Goal: Task Accomplishment & Management: Manage account settings

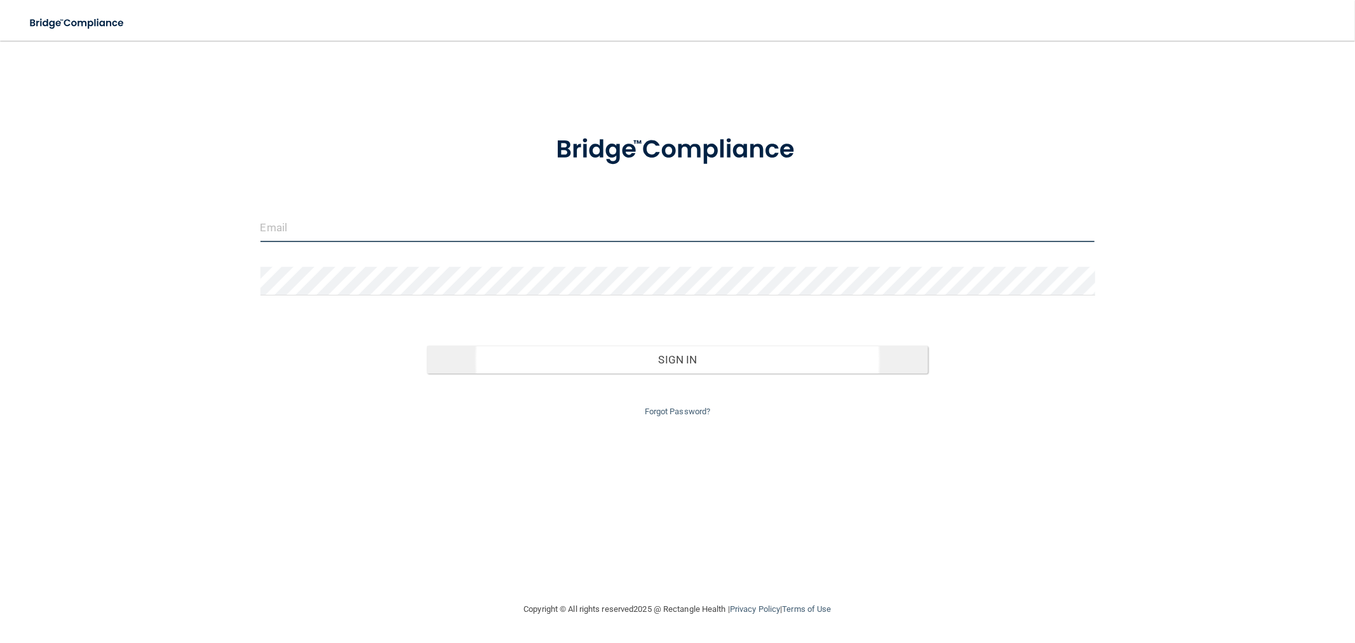
type input "mfennell@rectanglehealth.com"
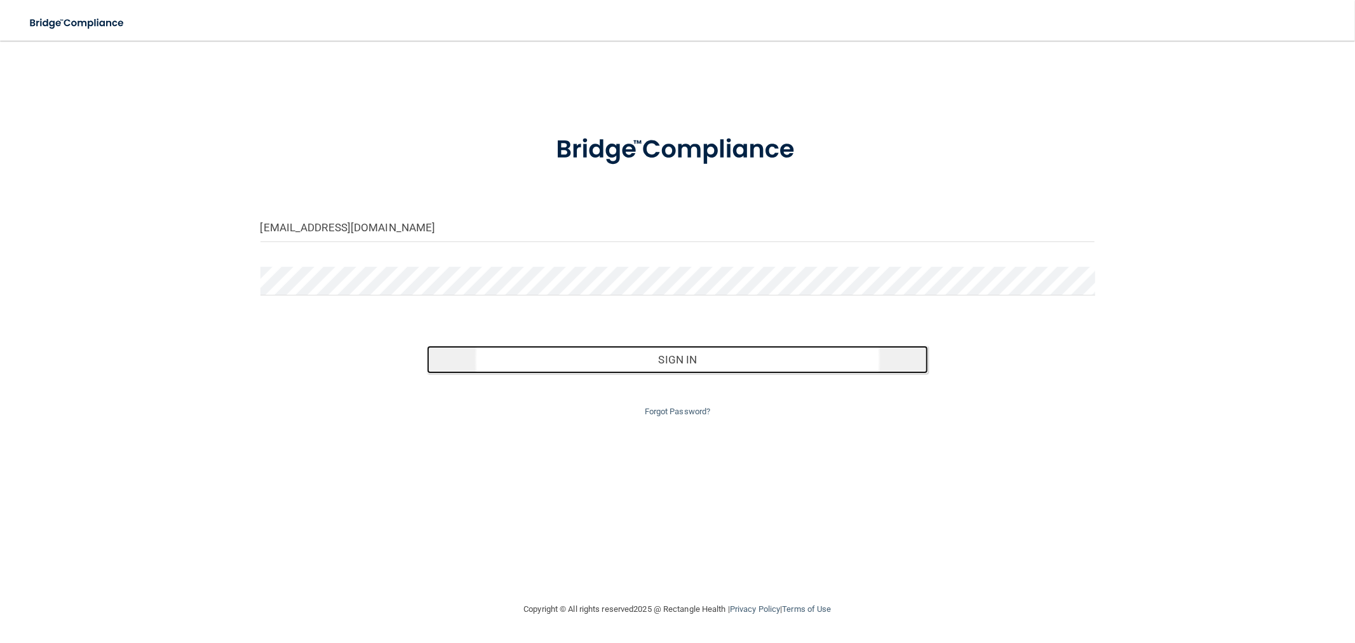
click at [630, 361] on button "Sign In" at bounding box center [677, 359] width 500 height 28
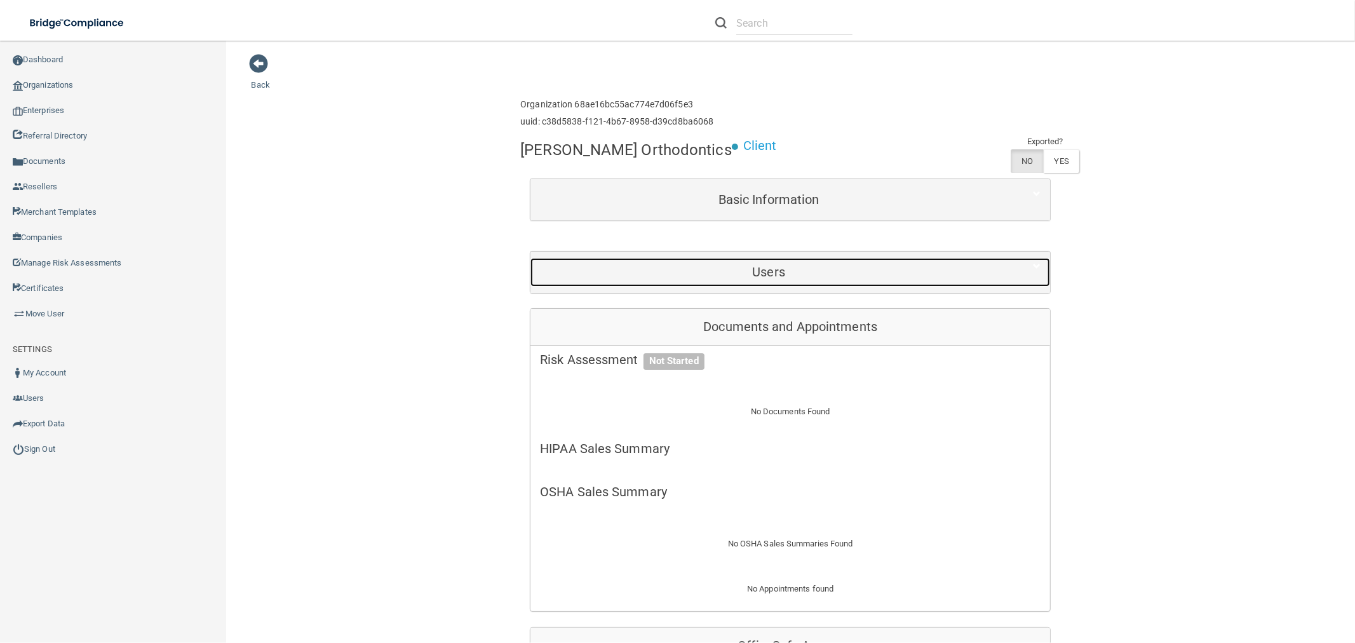
click at [716, 258] on div "Users" at bounding box center [768, 272] width 476 height 29
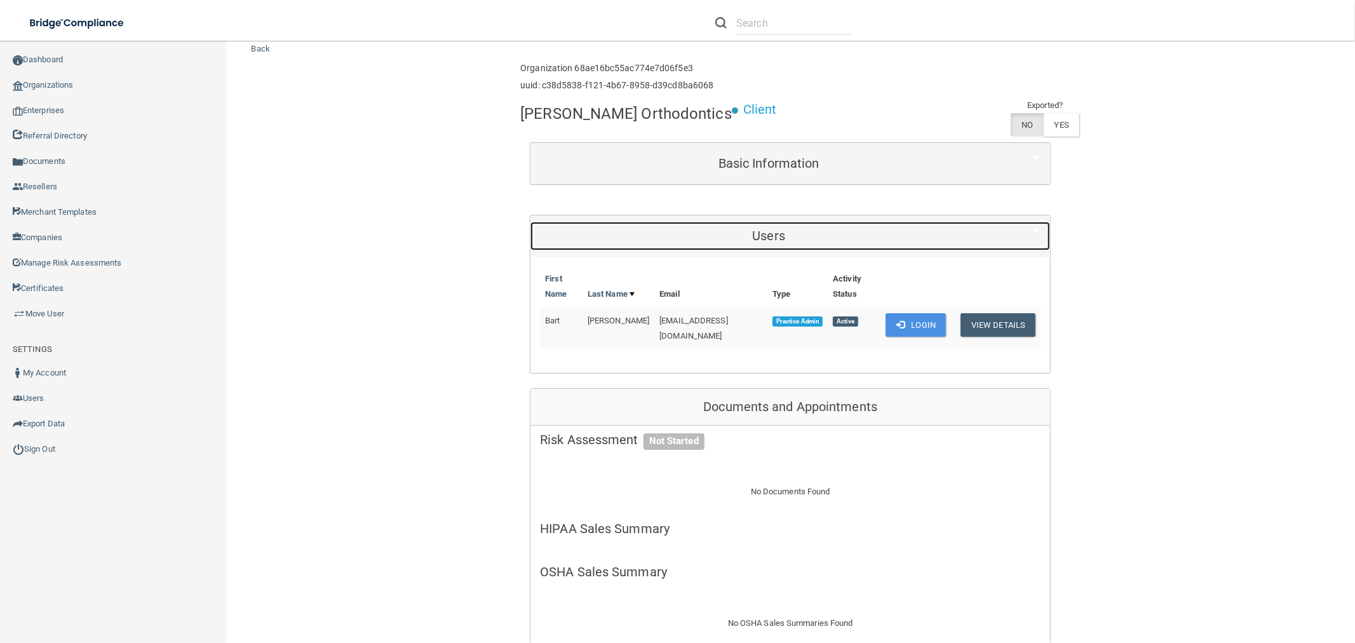
scroll to position [70, 0]
